Goal: Check status: Check status

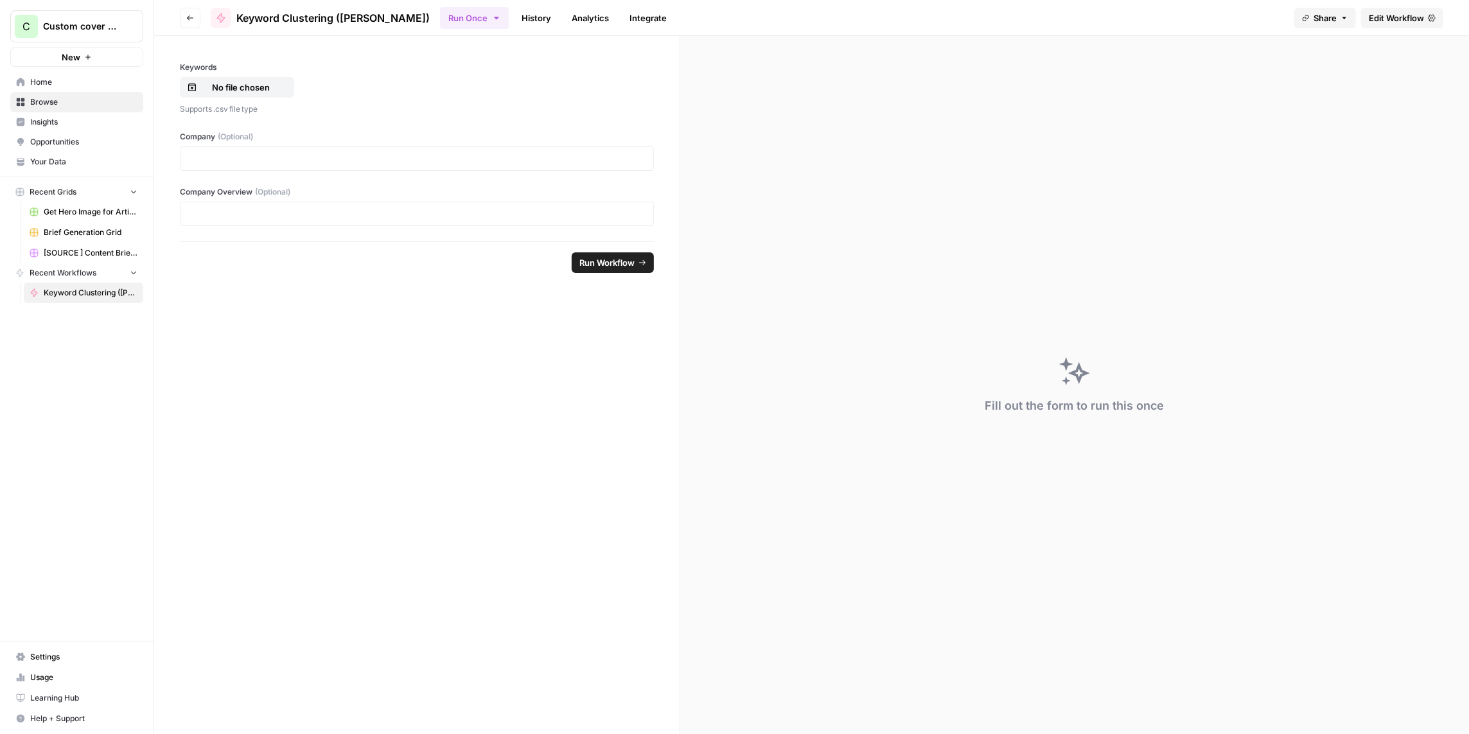
click at [514, 19] on link "History" at bounding box center [536, 18] width 45 height 21
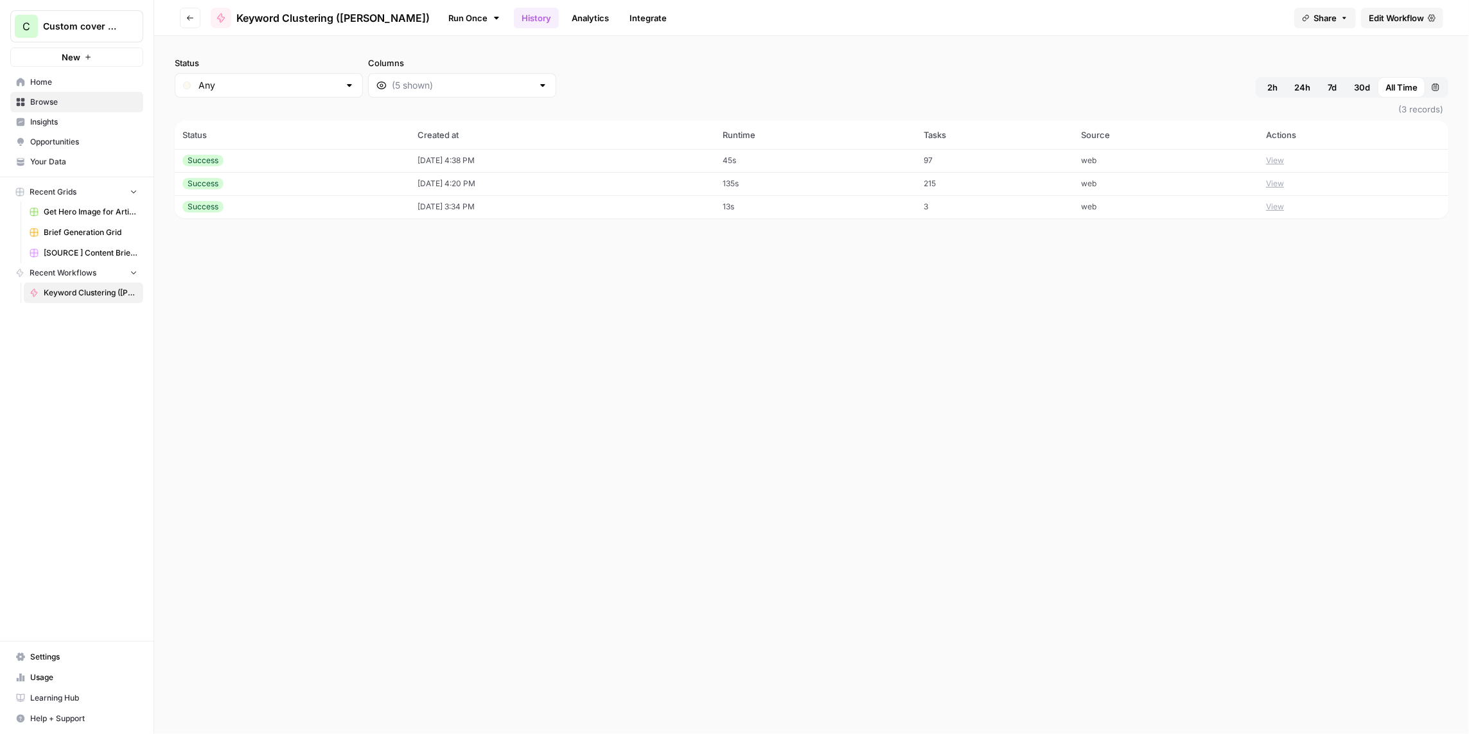
click at [454, 157] on td "[DATE] 4:38 PM" at bounding box center [563, 160] width 305 height 23
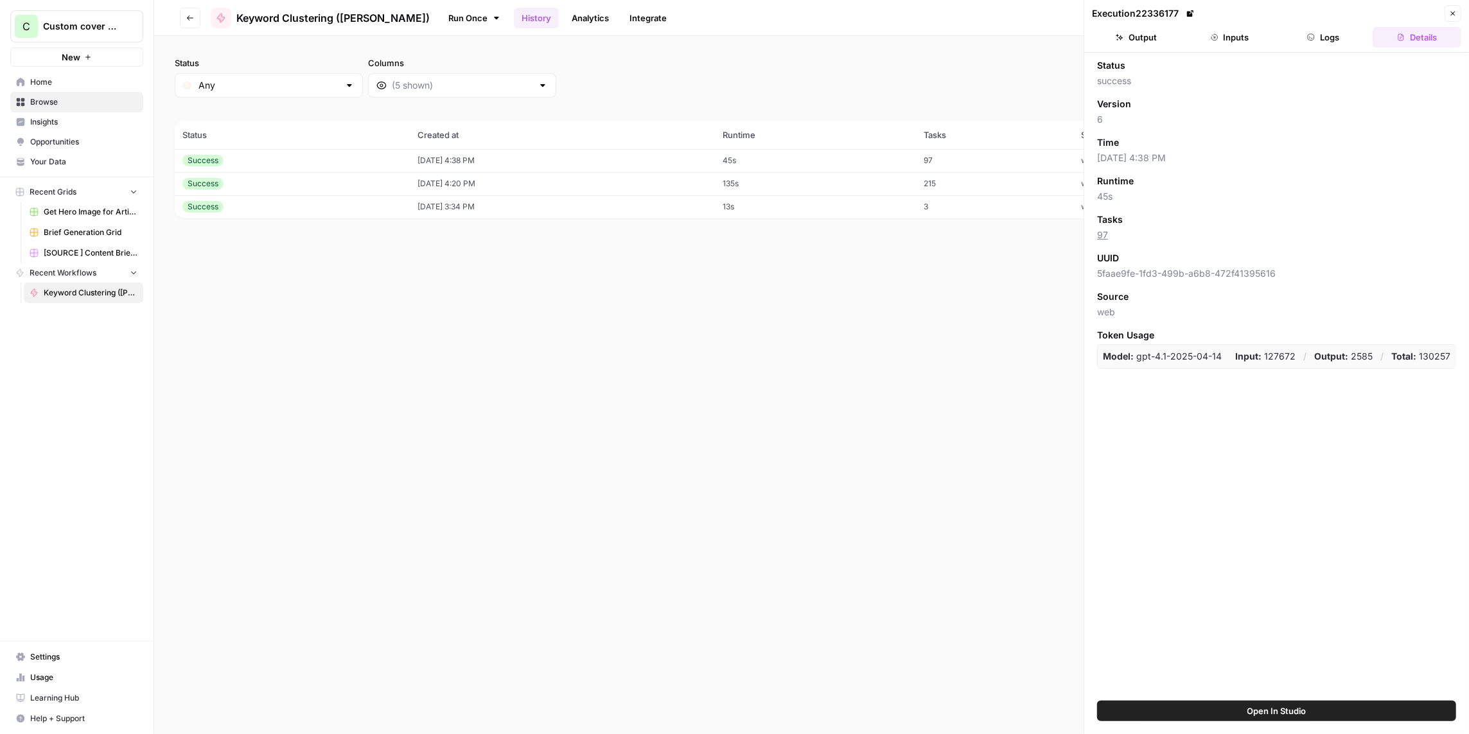
click at [1147, 37] on button "Output" at bounding box center [1136, 37] width 89 height 21
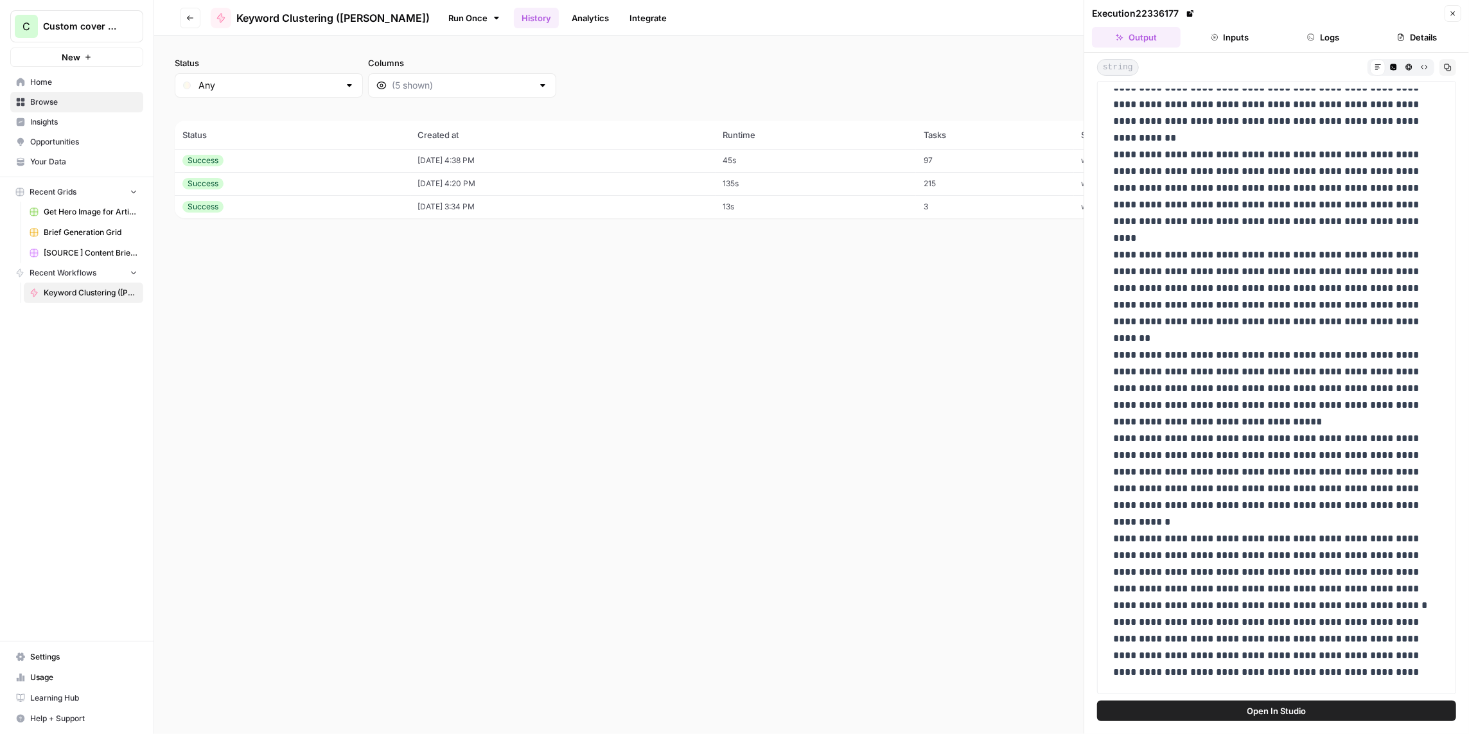
scroll to position [578, 0]
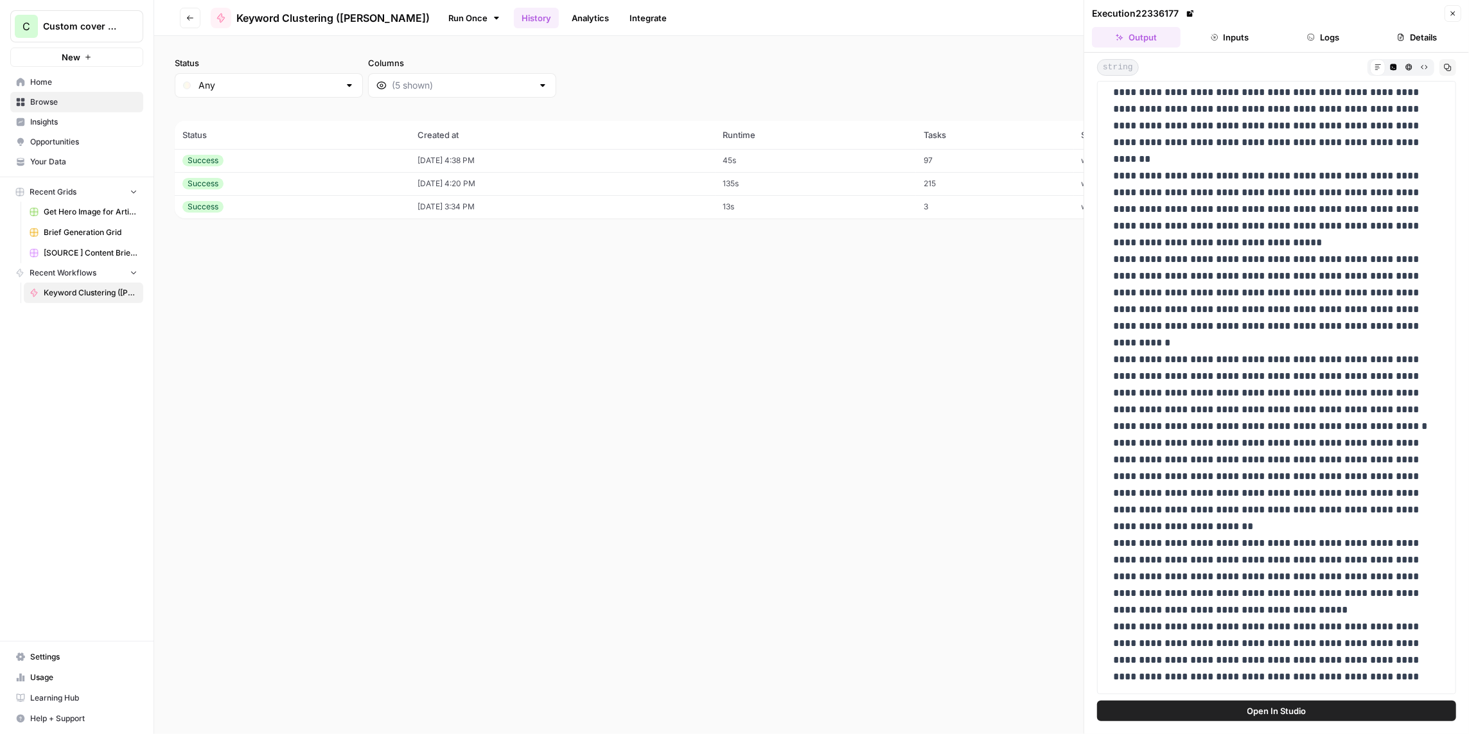
click at [1239, 39] on button "Inputs" at bounding box center [1230, 37] width 89 height 21
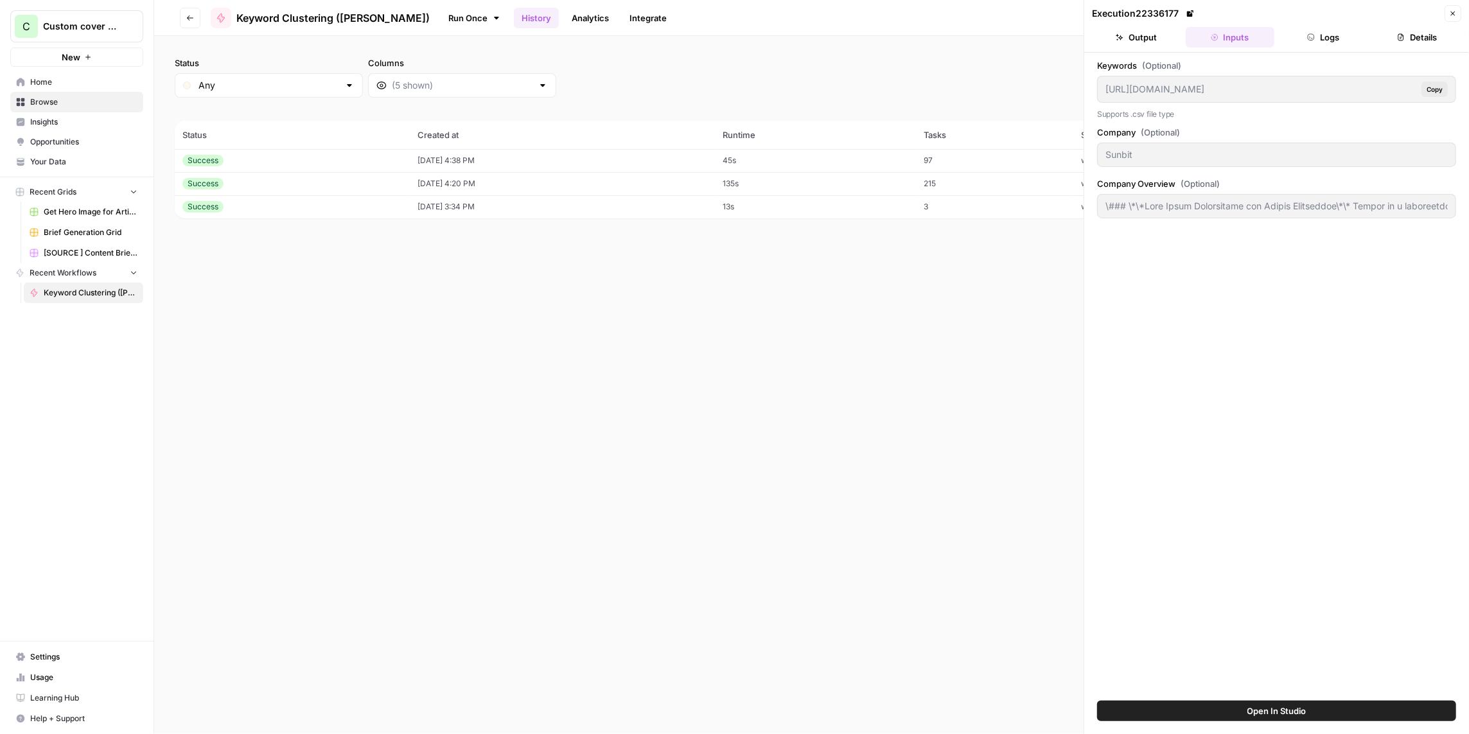
click at [1158, 31] on button "Output" at bounding box center [1136, 37] width 89 height 21
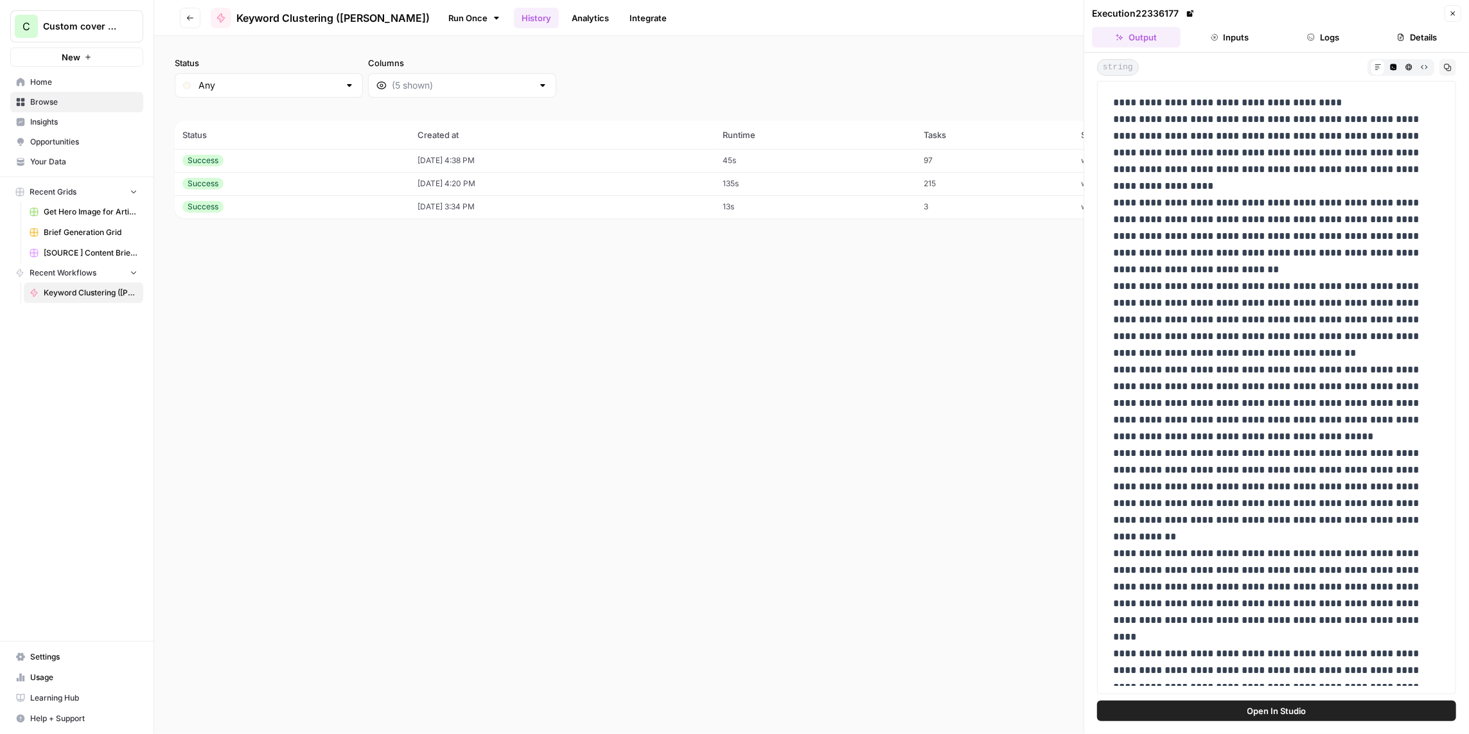
click at [1449, 17] on button "Close" at bounding box center [1453, 13] width 17 height 17
